Goal: Transaction & Acquisition: Purchase product/service

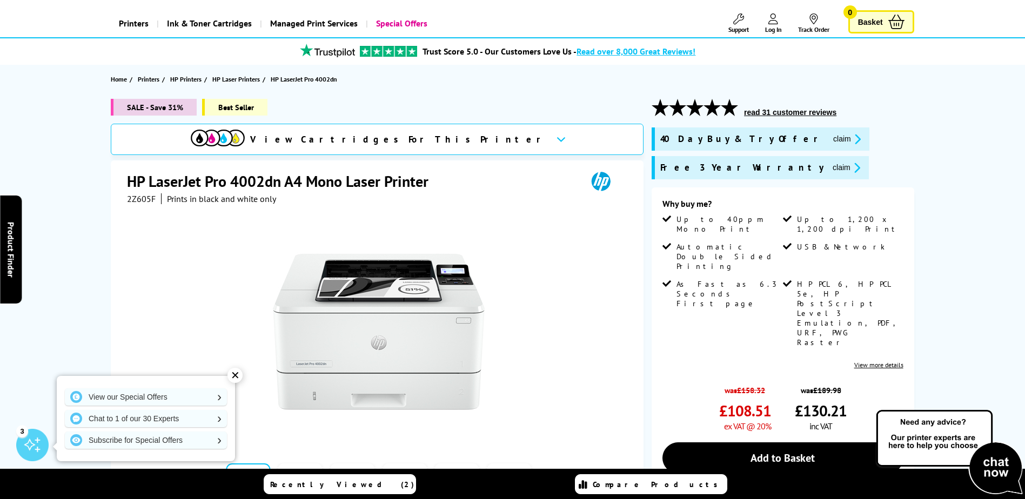
click at [374, 139] on span "View Cartridges For This Printer" at bounding box center [398, 139] width 297 height 12
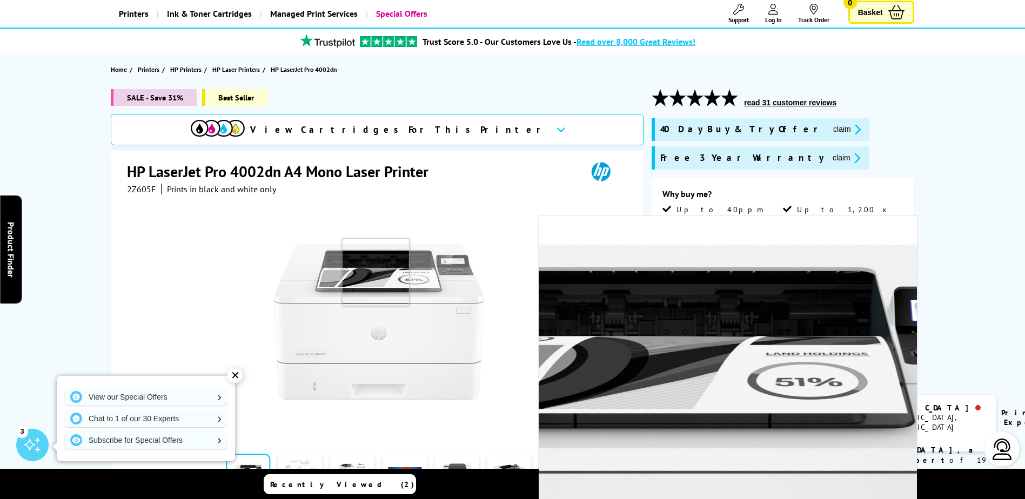
scroll to position [162, 0]
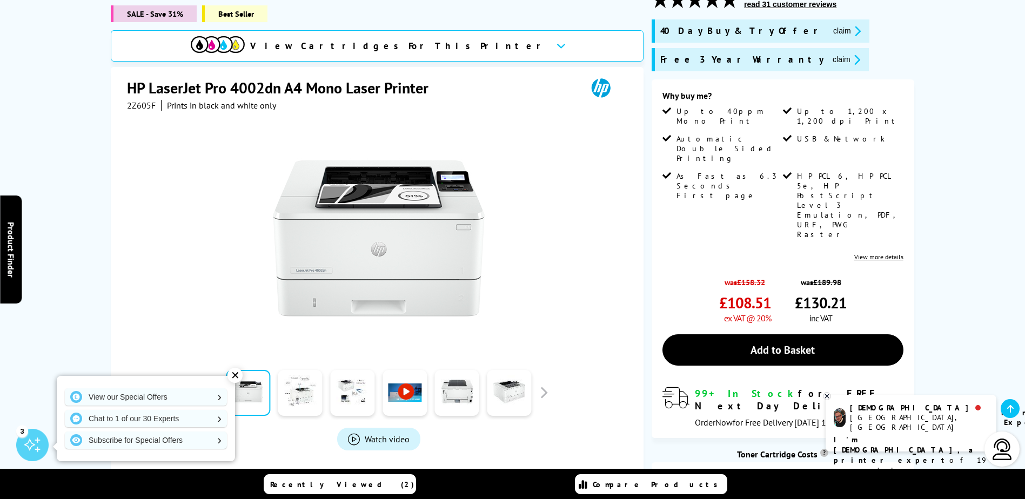
click at [236, 372] on div "✕" at bounding box center [234, 375] width 15 height 15
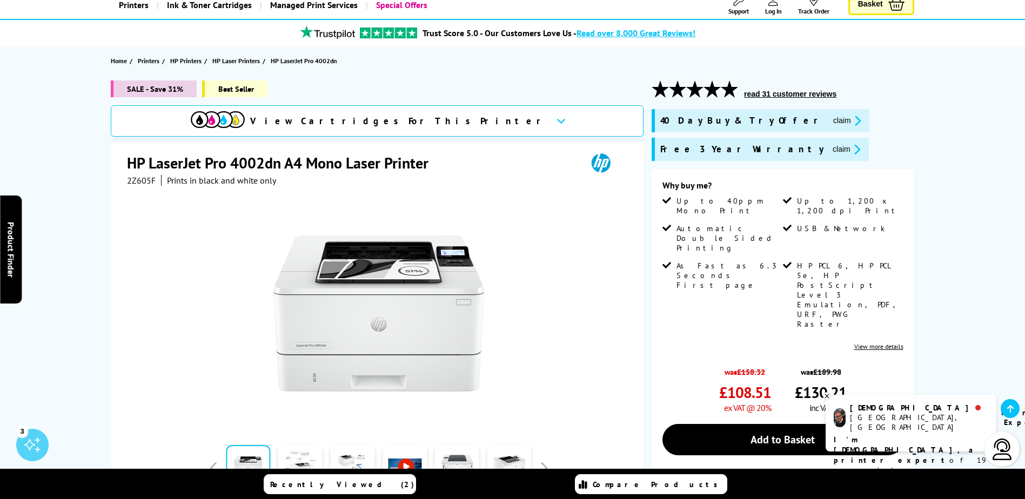
scroll to position [54, 0]
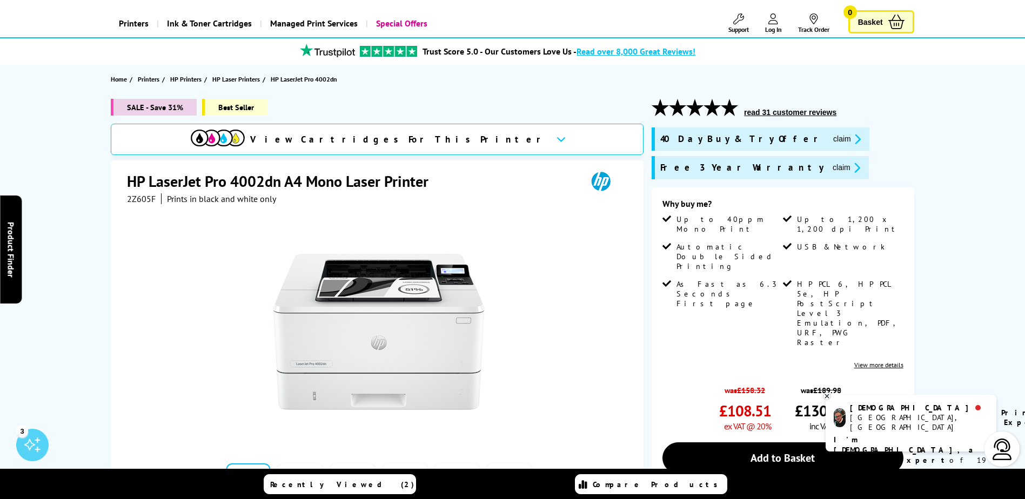
click at [131, 197] on span "2Z605F" at bounding box center [141, 198] width 29 height 11
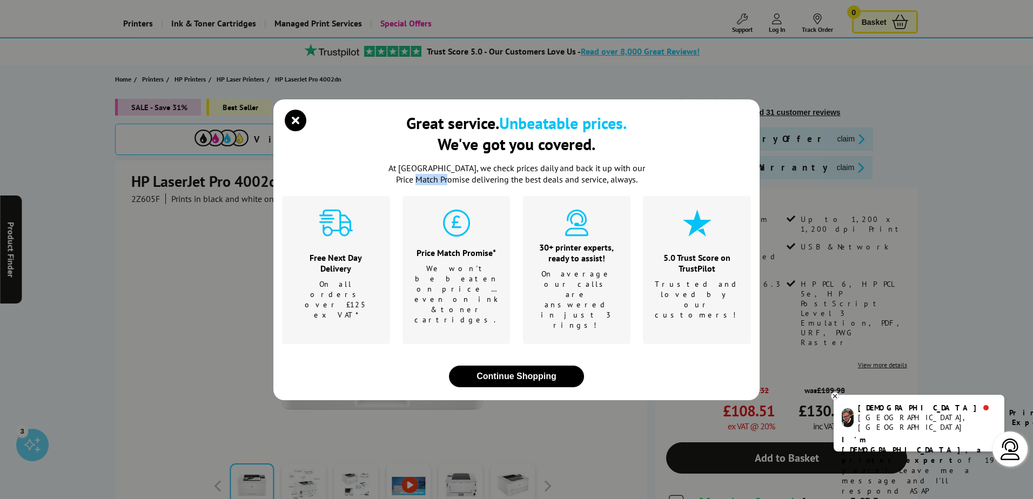
click at [131, 197] on div "Great service. Unbeatable prices. We've got you covered. At [GEOGRAPHIC_DATA], …" at bounding box center [516, 249] width 1033 height 499
drag, startPoint x: 131, startPoint y: 197, endPoint x: 744, endPoint y: 136, distance: 616.2
click at [754, 135] on div "Great service. Unbeatable prices. We've got you covered. At [GEOGRAPHIC_DATA], …" at bounding box center [516, 249] width 486 height 301
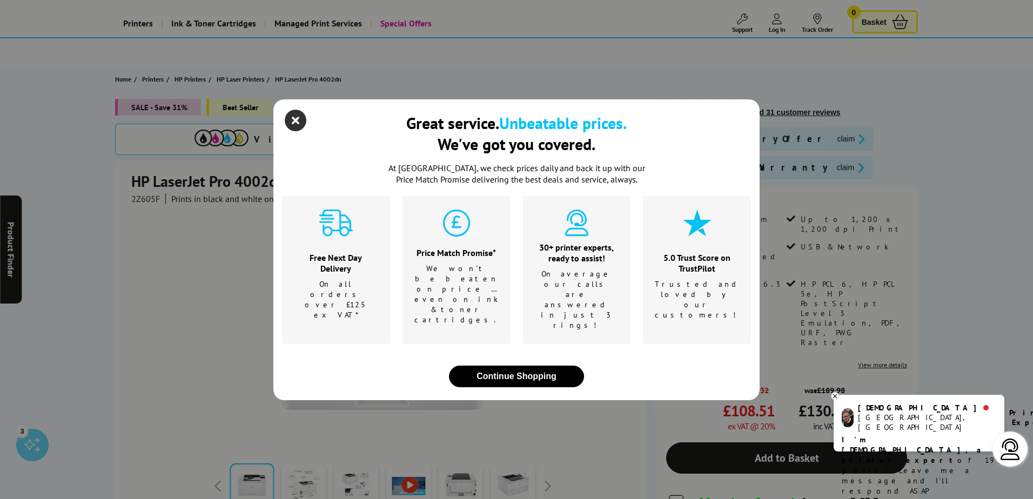
click at [290, 131] on icon "close modal" at bounding box center [296, 121] width 22 height 22
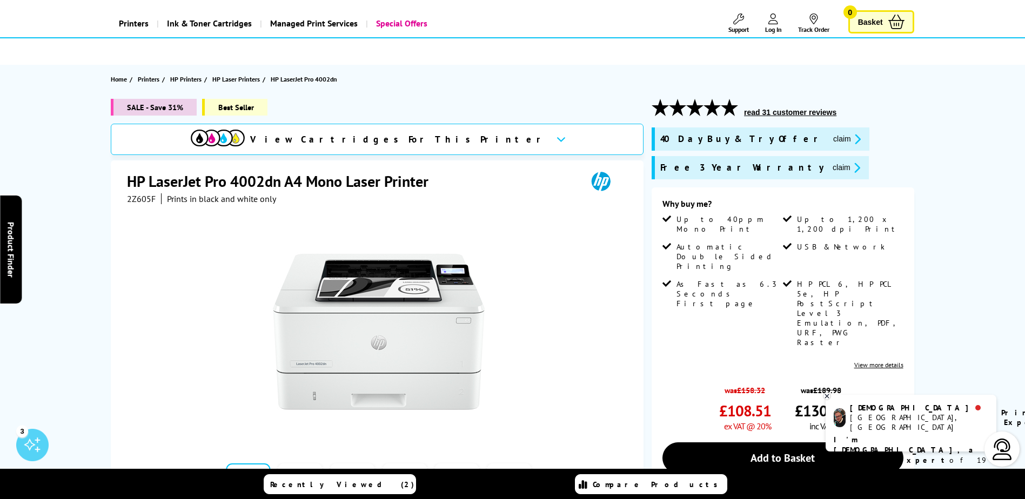
click at [140, 199] on span "2Z605F" at bounding box center [141, 198] width 29 height 11
click at [141, 199] on span "2Z605F" at bounding box center [141, 198] width 29 height 11
copy span "2Z605F"
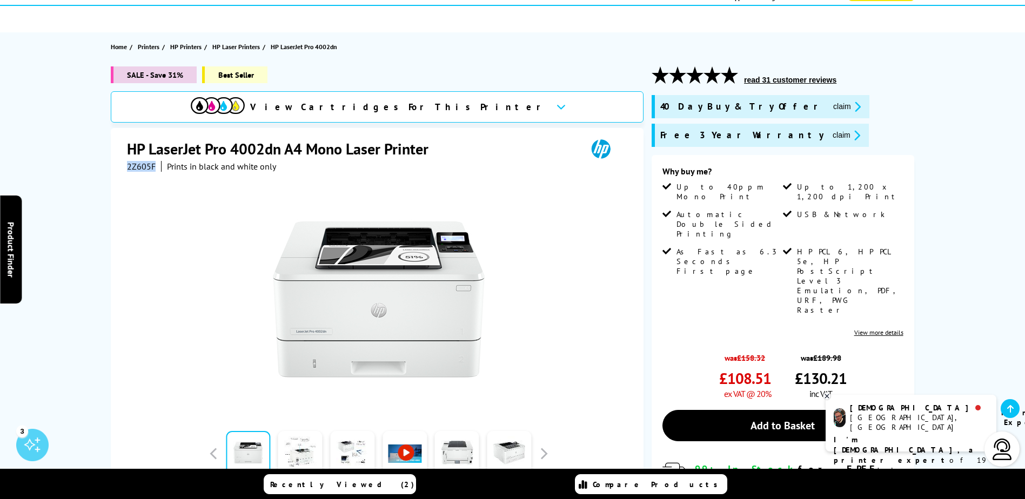
scroll to position [0, 0]
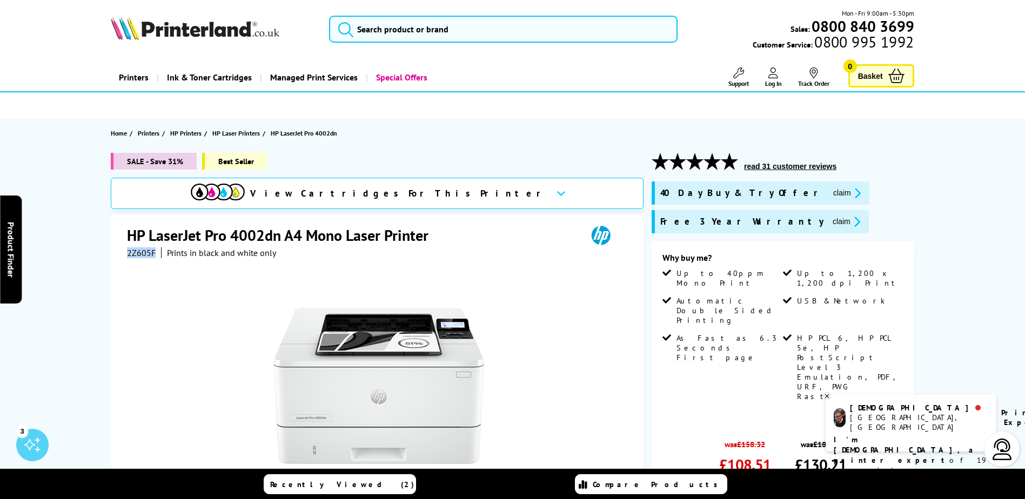
click at [245, 194] on img at bounding box center [218, 192] width 54 height 17
click at [419, 29] on input "search" at bounding box center [503, 29] width 348 height 27
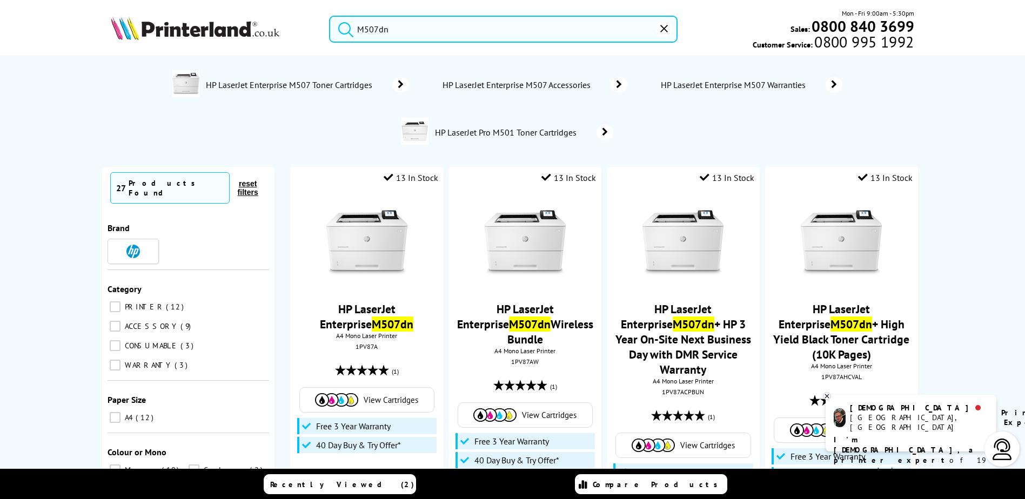
type input "M507dn"
click at [330, 16] on button "submit" at bounding box center [343, 28] width 27 height 24
click at [372, 324] on mark "M507dn" at bounding box center [393, 324] width 42 height 15
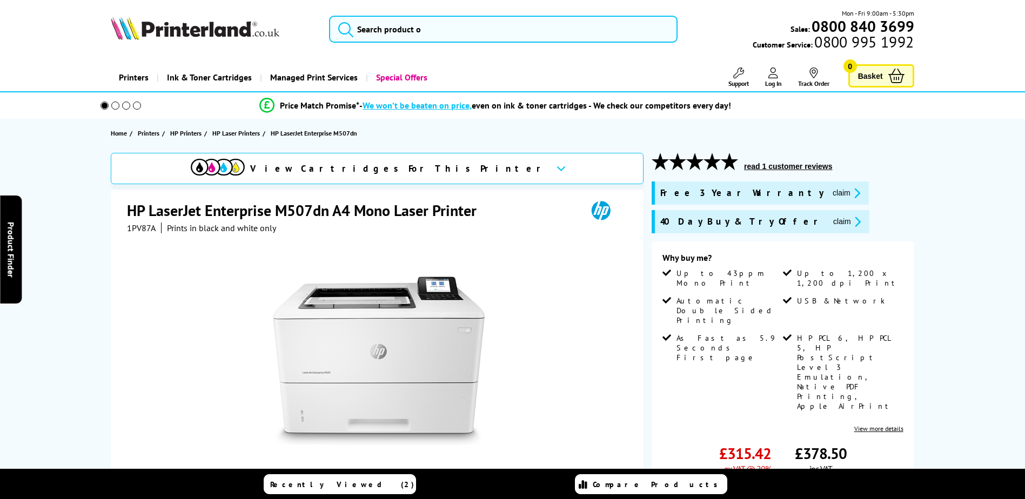
click at [137, 191] on div "HP LaserJet Enterprise M507dn A4 Mono Laser Printer 1PV87A Prints in black and …" at bounding box center [377, 423] width 533 height 466
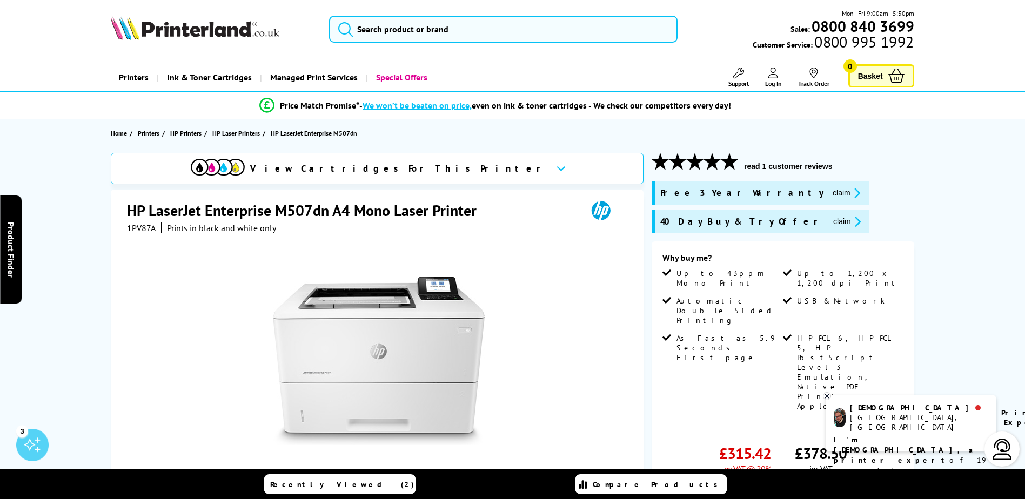
drag, startPoint x: 0, startPoint y: 0, endPoint x: 135, endPoint y: 227, distance: 263.8
click at [135, 227] on span "1PV87A" at bounding box center [141, 228] width 29 height 11
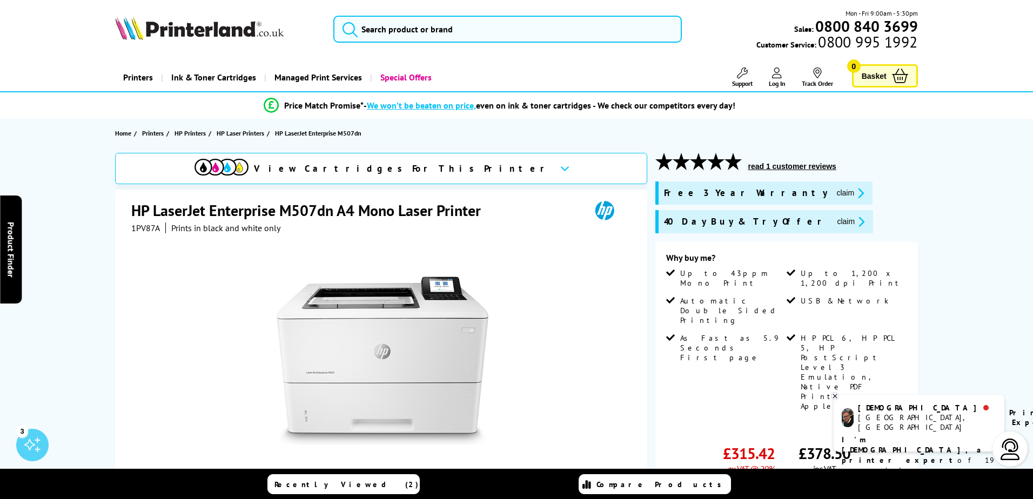
click at [0, 0] on div "Great service. Unbeatable prices. We've got you covered. At [GEOGRAPHIC_DATA], …" at bounding box center [0, 0] width 0 height 0
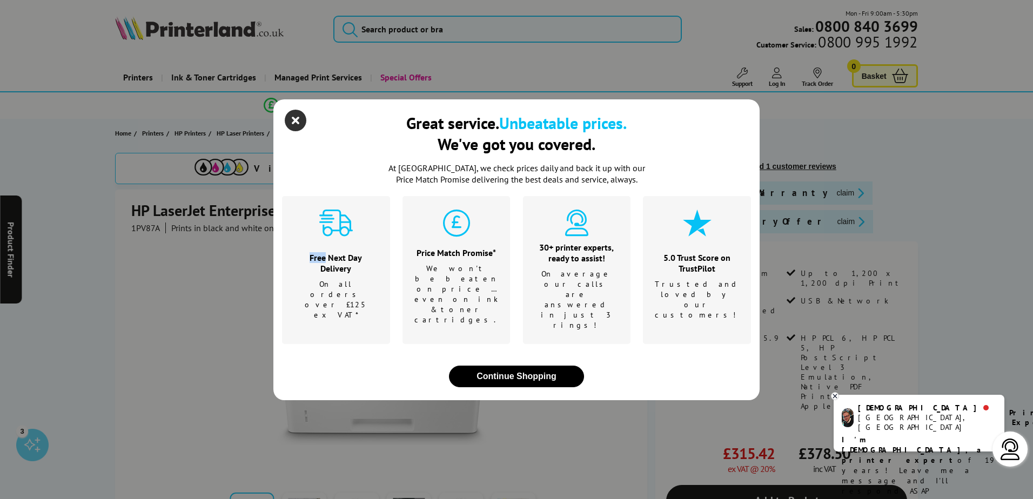
click at [293, 131] on icon "close modal" at bounding box center [296, 121] width 22 height 22
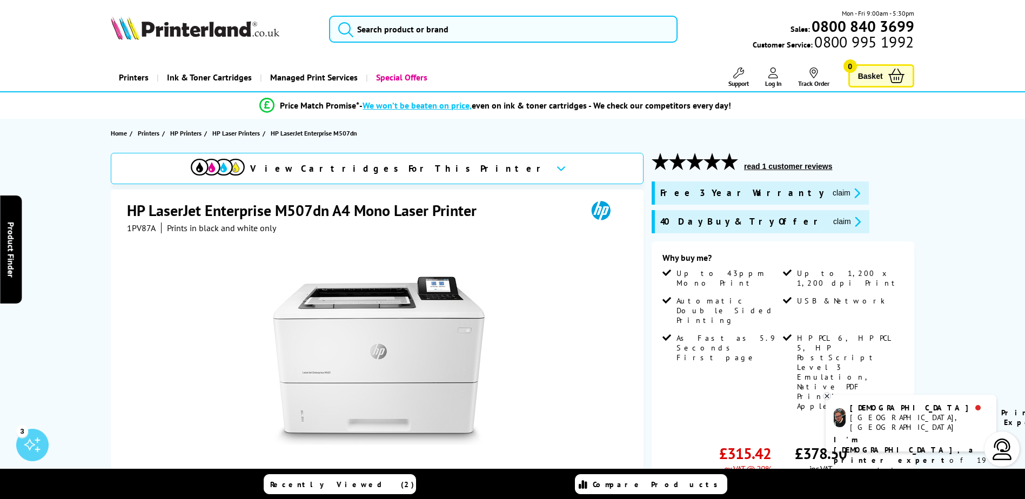
click at [140, 230] on span "1PV87A" at bounding box center [141, 228] width 29 height 11
copy span "1PV87A"
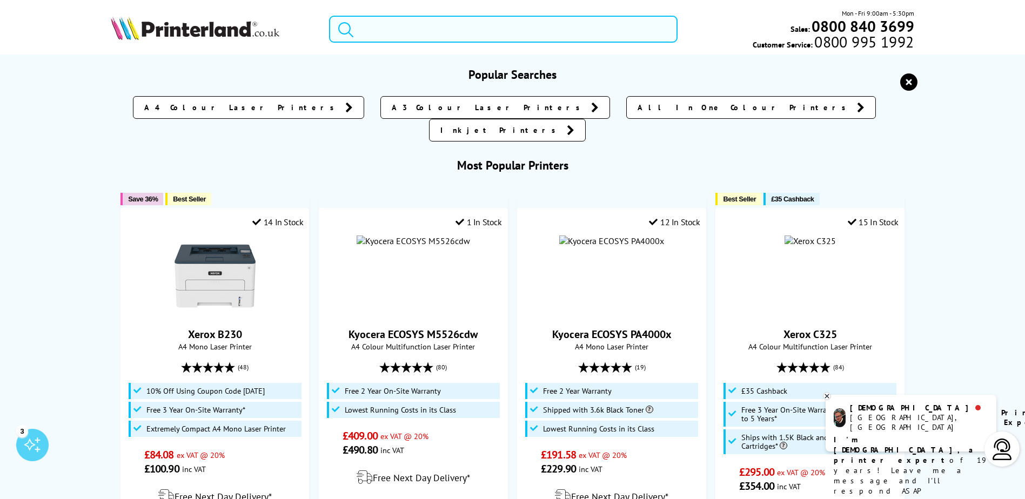
click at [425, 24] on input "search" at bounding box center [503, 29] width 348 height 27
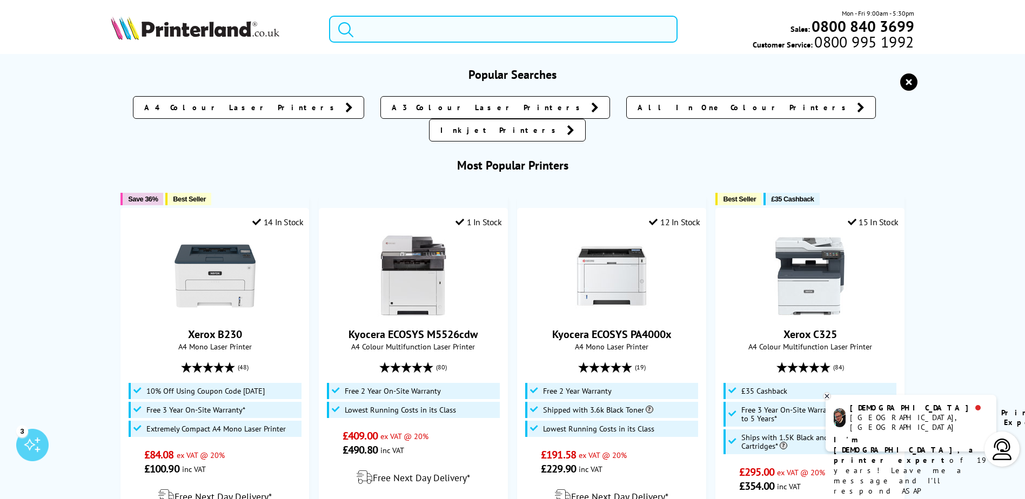
paste input "1PV87A"
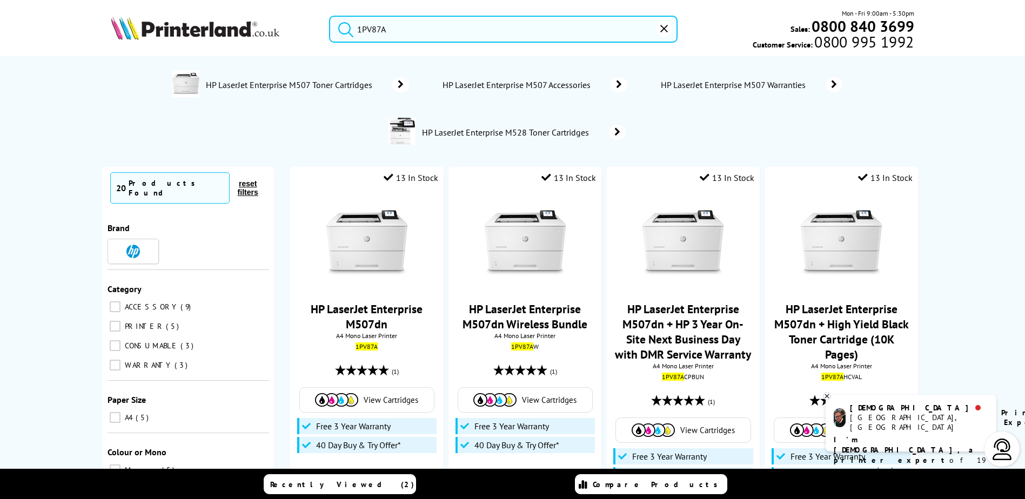
type input "1PV87A"
click at [330, 16] on button "submit" at bounding box center [343, 28] width 27 height 24
click at [361, 319] on link "HP LaserJet Enterprise M507dn" at bounding box center [367, 317] width 112 height 30
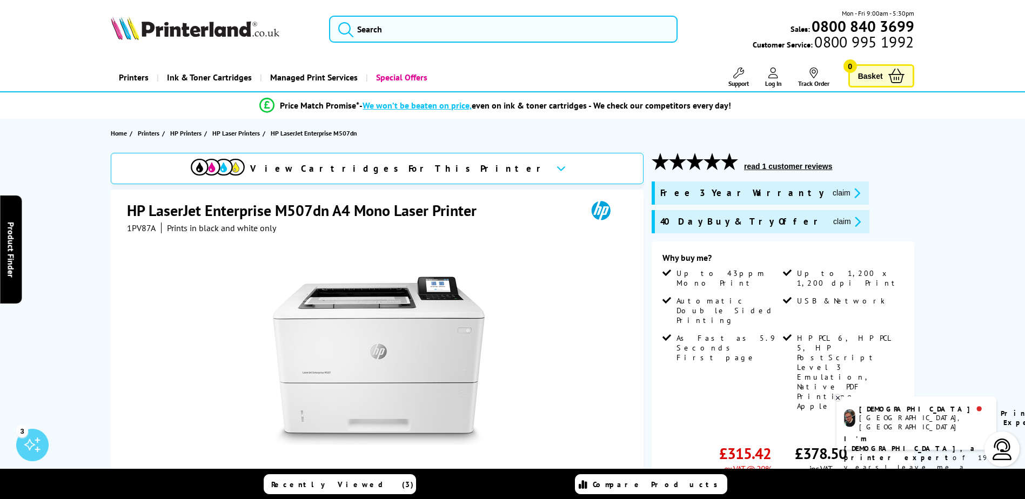
click at [556, 170] on icon at bounding box center [560, 168] width 9 height 6
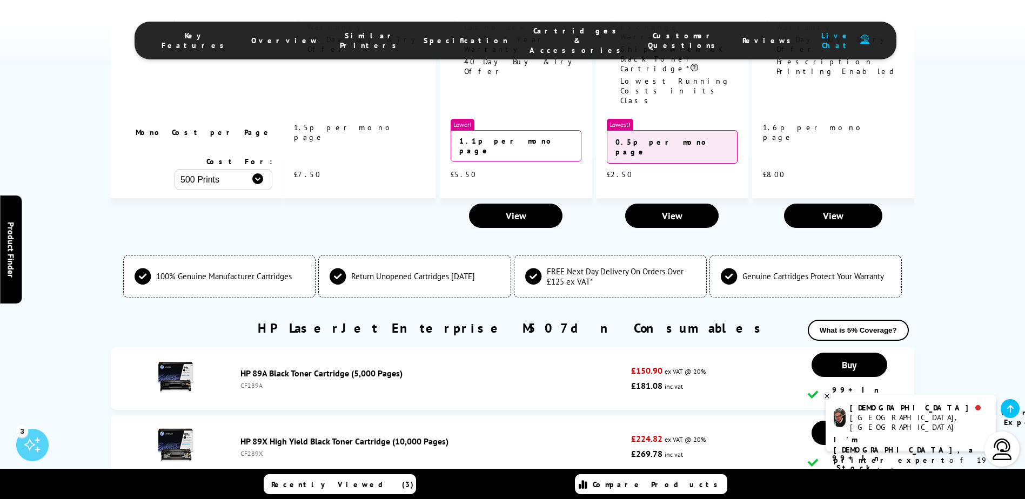
scroll to position [2840, 0]
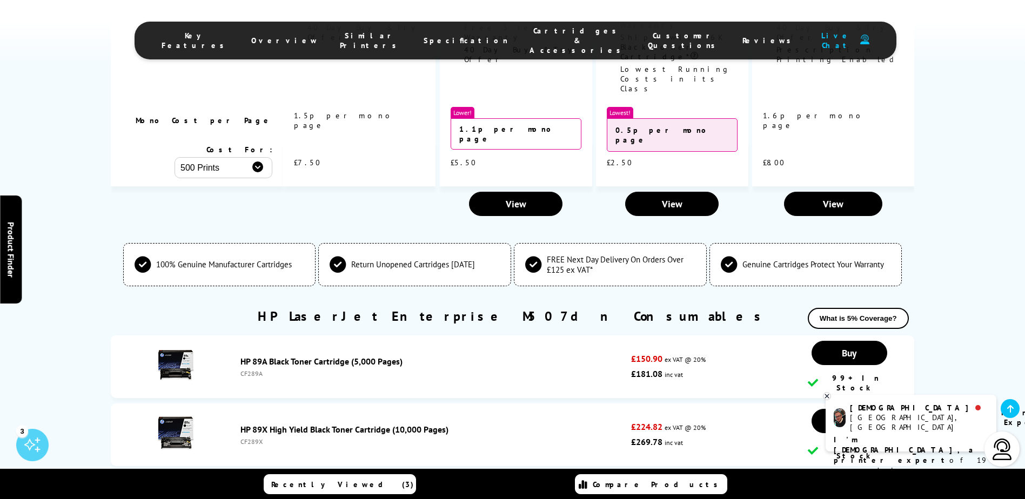
copy div "CF289Y"
